Goal: Navigation & Orientation: Go to known website

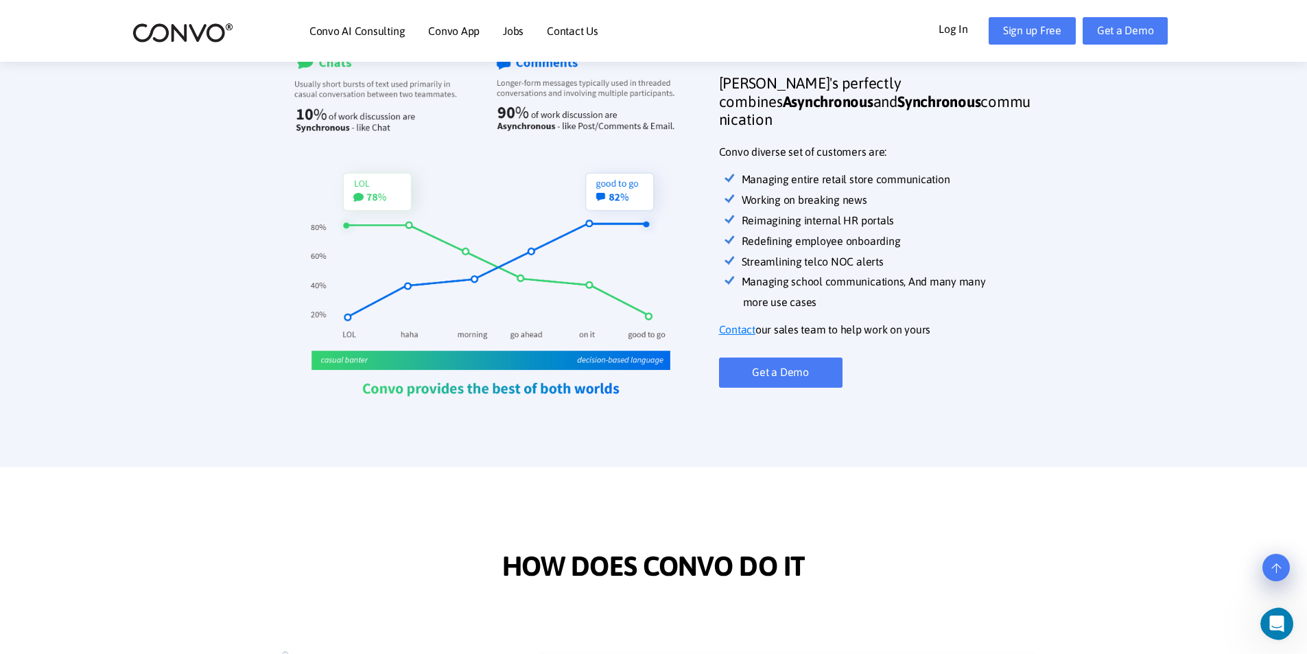
scroll to position [495, 0]
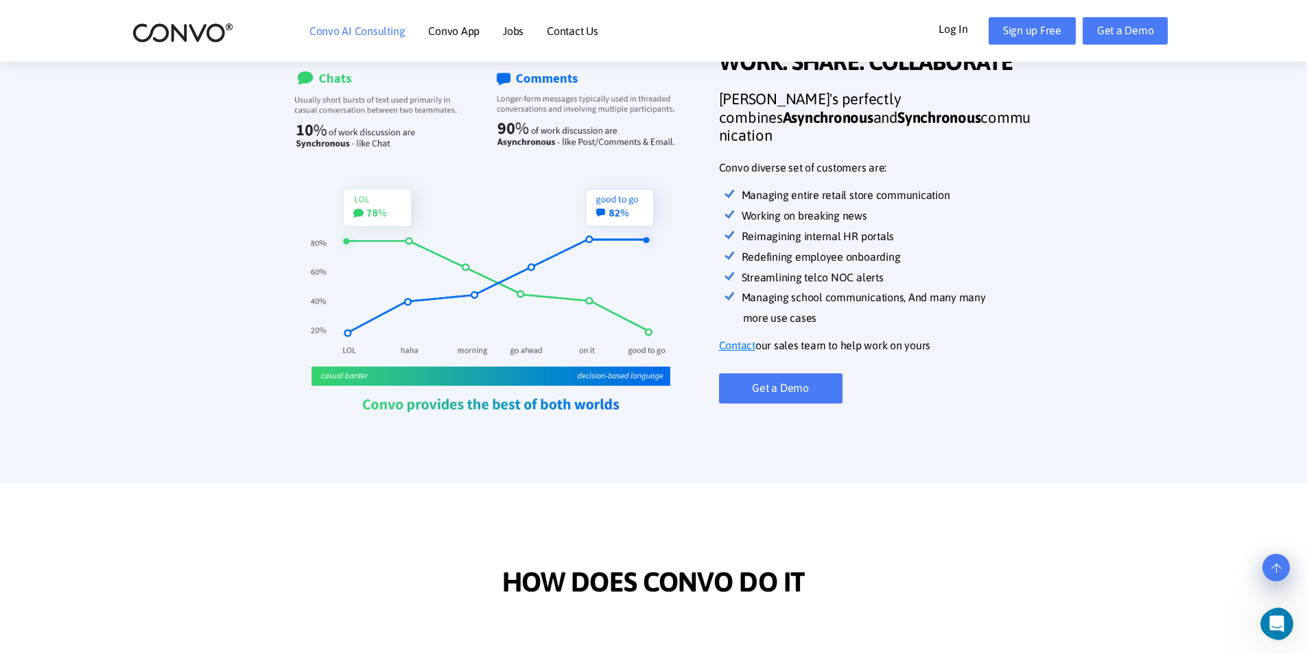
click at [341, 23] on li "Convo AI Consulting" at bounding box center [357, 30] width 95 height 59
click at [345, 27] on link "Convo AI Consulting" at bounding box center [357, 30] width 95 height 11
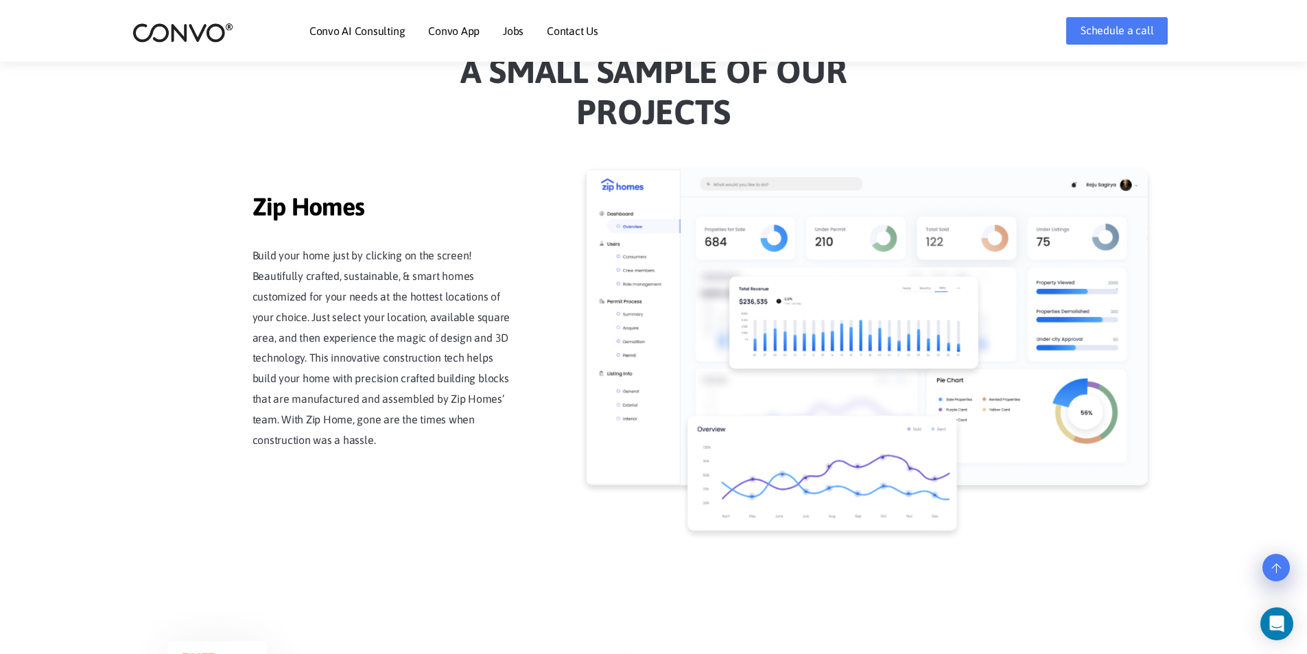
scroll to position [1167, 0]
